Goal: Check status

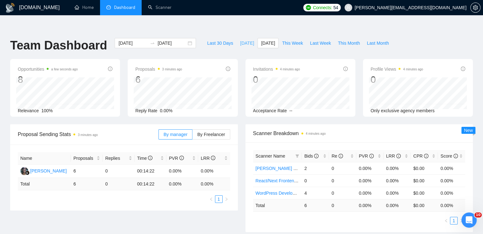
click at [240, 40] on span "[DATE]" at bounding box center [247, 43] width 14 height 7
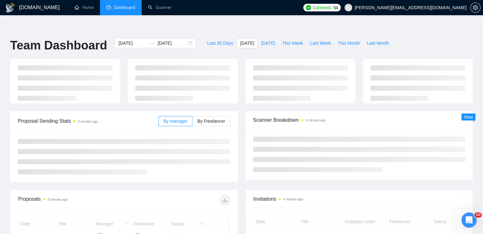
type input "2025-09-10"
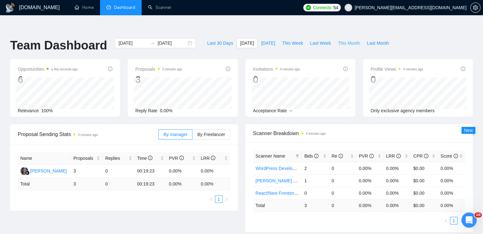
click at [341, 40] on span "This Month" at bounding box center [349, 43] width 22 height 7
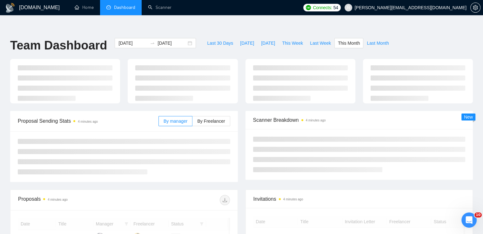
type input "2025-09-01"
type input "2025-09-30"
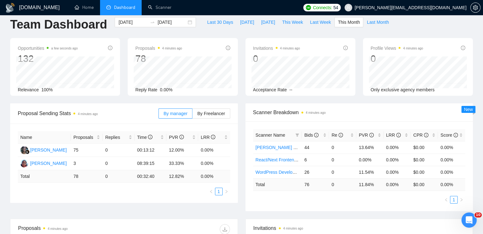
scroll to position [32, 0]
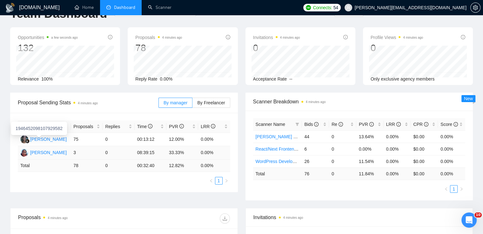
click at [51, 149] on div "Janki Jariwala" at bounding box center [48, 152] width 37 height 7
drag, startPoint x: 137, startPoint y: 140, endPoint x: 158, endPoint y: 142, distance: 21.3
click at [158, 146] on td "08:39:15" at bounding box center [151, 152] width 32 height 13
click at [143, 146] on td "08:39:15" at bounding box center [151, 152] width 32 height 13
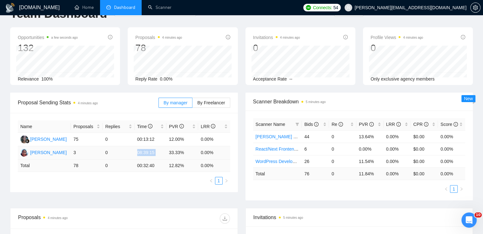
click at [143, 146] on td "08:39:15" at bounding box center [151, 152] width 32 height 13
click at [158, 146] on td "08:39:15" at bounding box center [151, 152] width 32 height 13
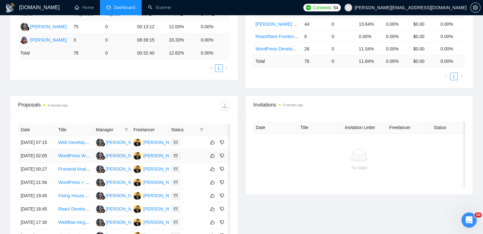
scroll to position [0, 0]
